Goal: Task Accomplishment & Management: Complete application form

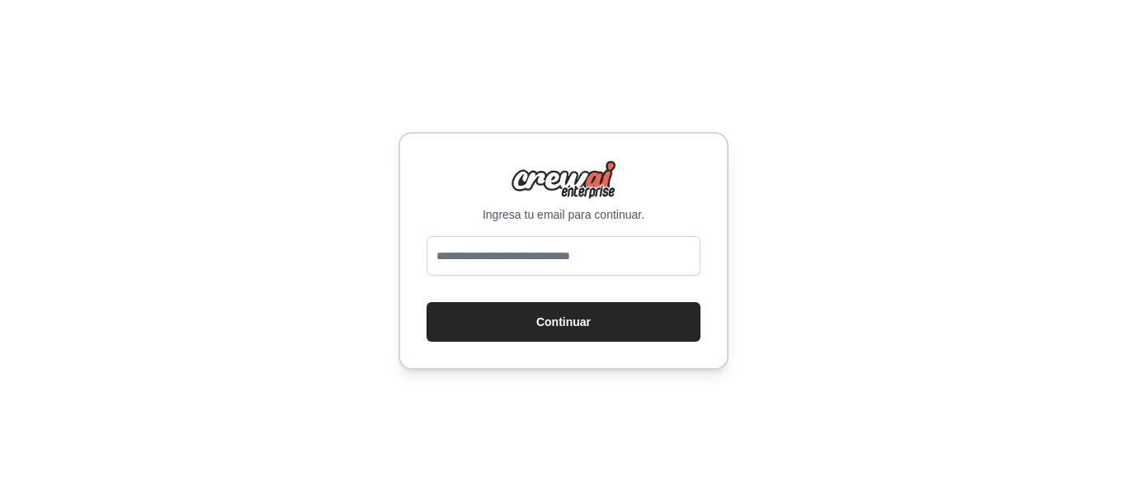
type input "**********"
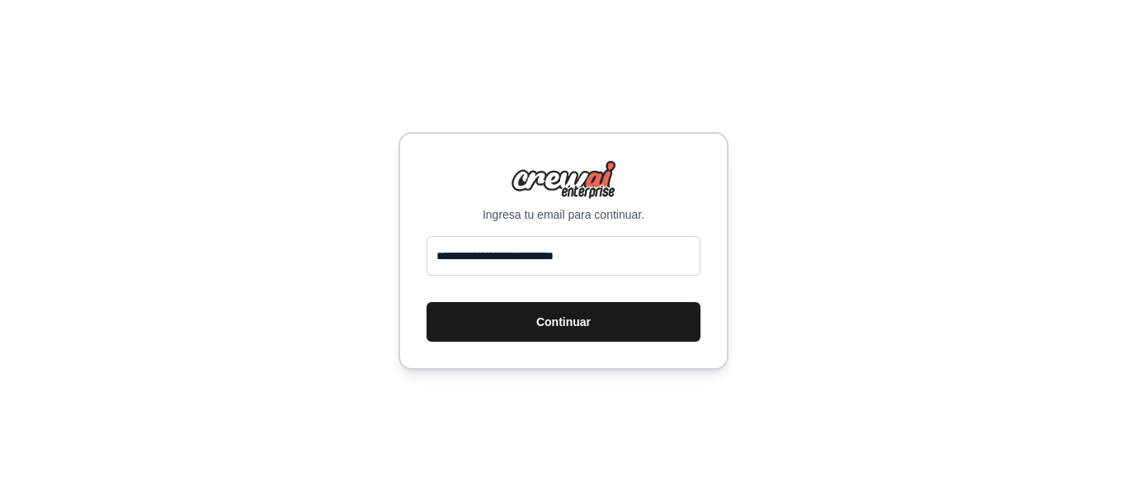
click at [579, 322] on font "Continuar" at bounding box center [563, 321] width 54 height 13
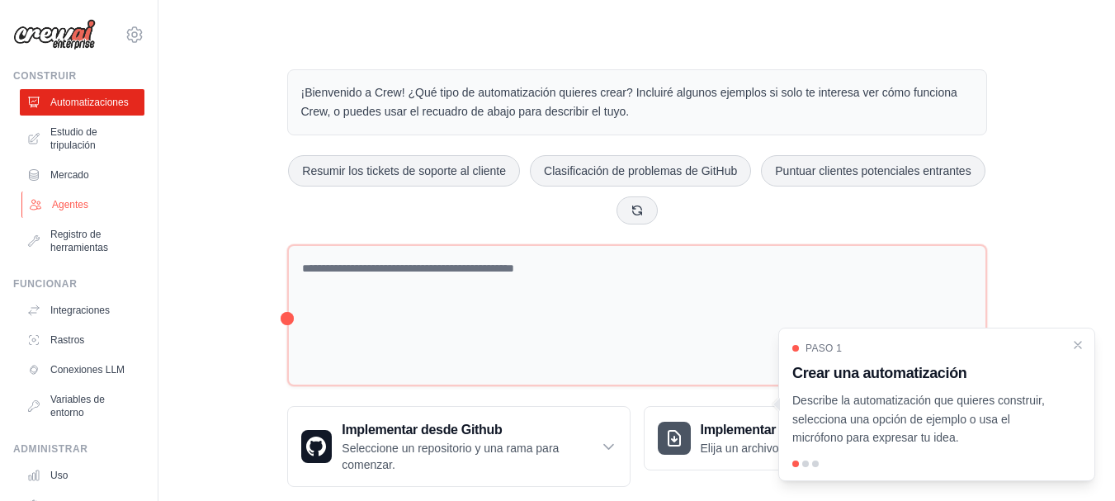
click at [61, 205] on font "Agentes" at bounding box center [70, 205] width 36 height 12
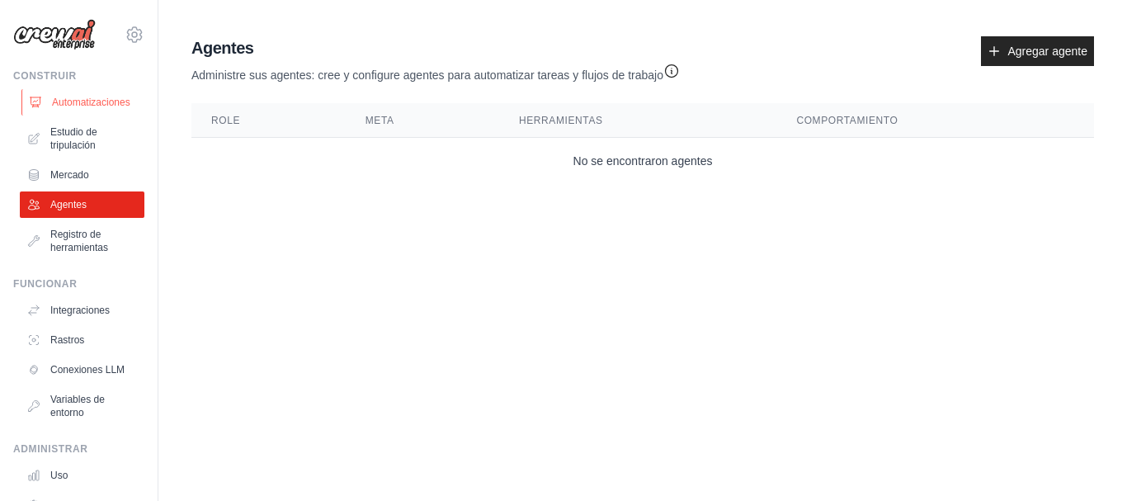
click at [85, 101] on font "Automatizaciones" at bounding box center [91, 103] width 78 height 12
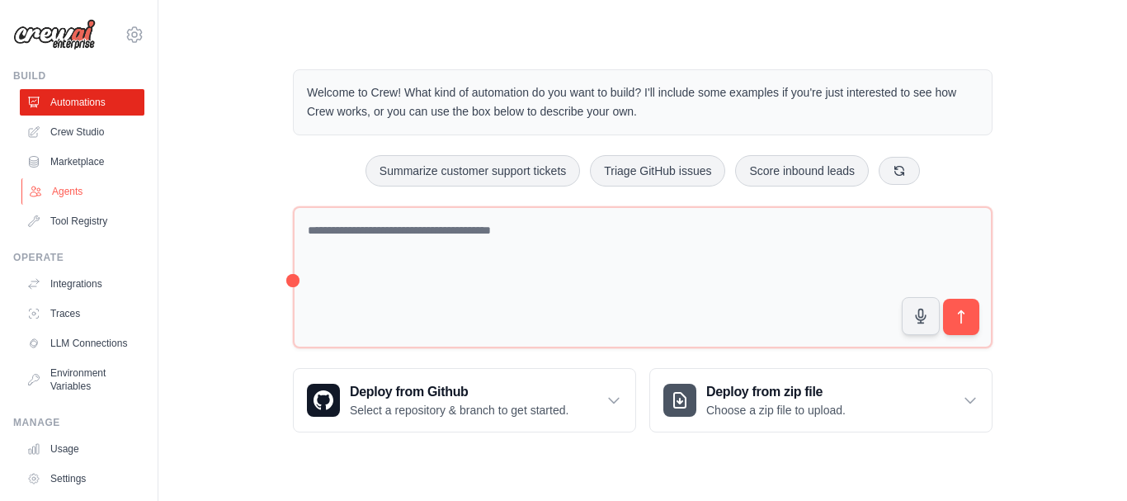
click at [66, 191] on link "Agents" at bounding box center [83, 191] width 125 height 26
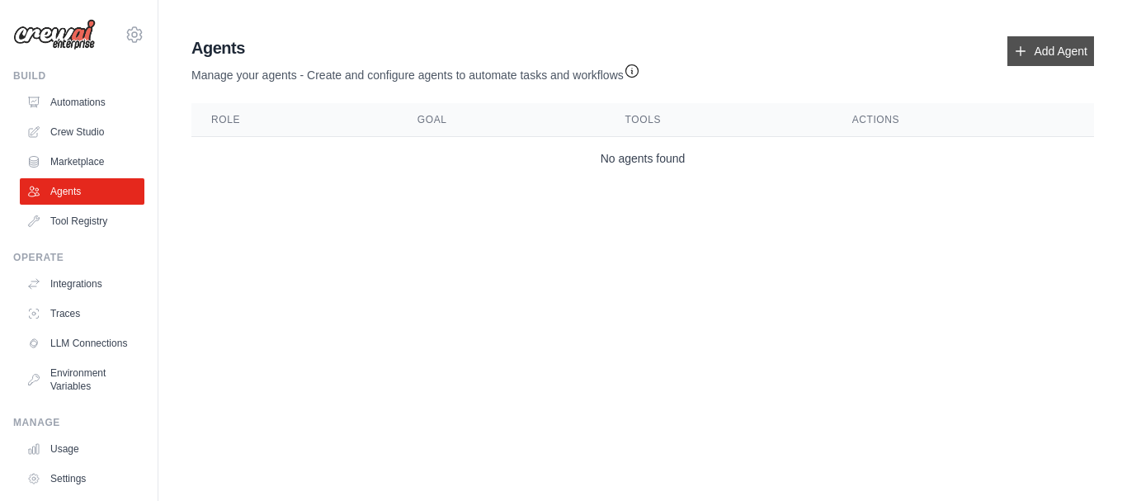
click at [1047, 57] on link "Add Agent" at bounding box center [1051, 51] width 87 height 30
